Goal: Information Seeking & Learning: Learn about a topic

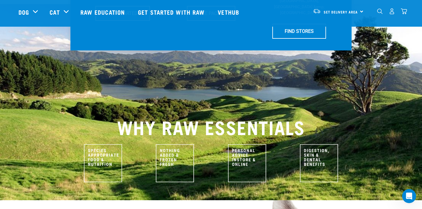
scroll to position [195, 0]
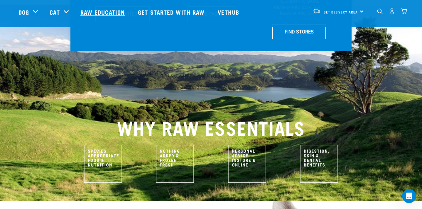
click at [111, 11] on link "Raw Education" at bounding box center [102, 11] width 57 height 23
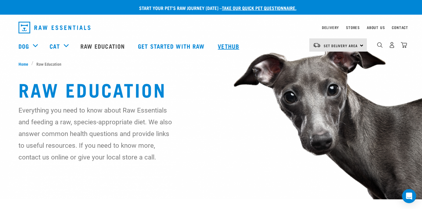
click at [224, 46] on link "Vethub" at bounding box center [229, 45] width 35 height 23
